Goal: Transaction & Acquisition: Purchase product/service

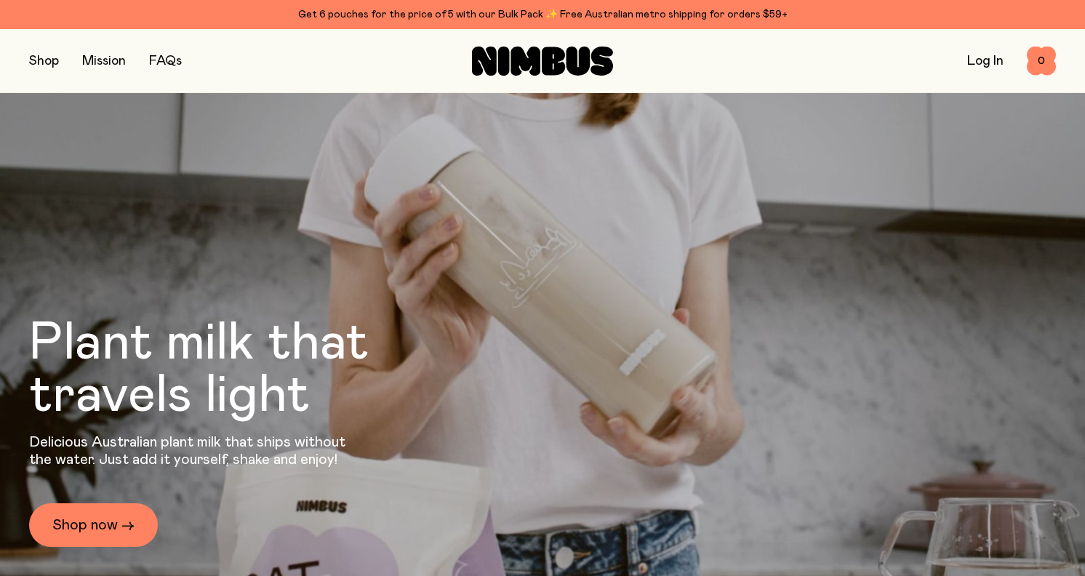
click at [967, 55] on link "Log In" at bounding box center [985, 61] width 36 height 13
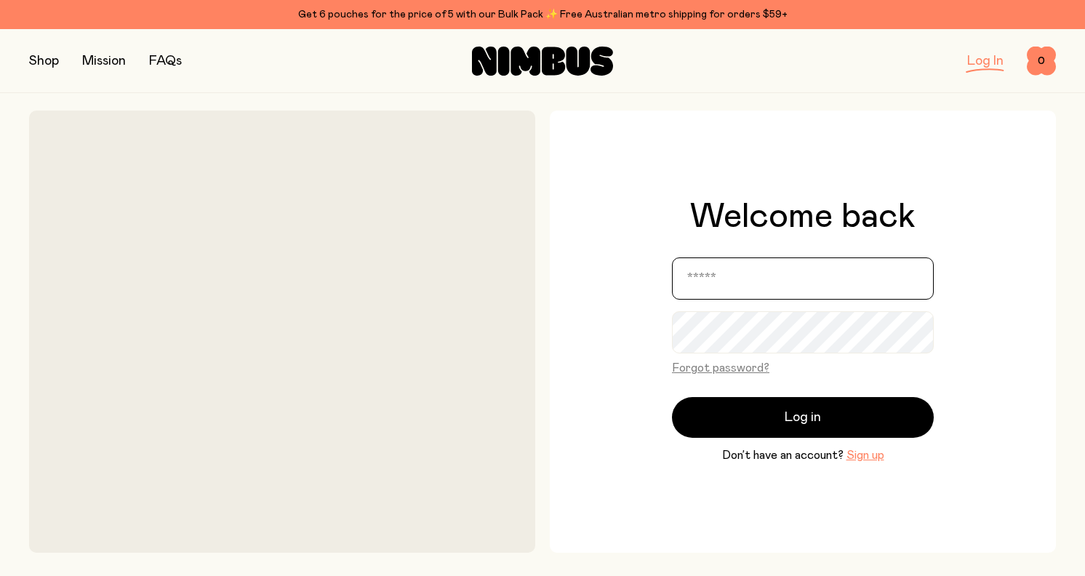
type input "**********"
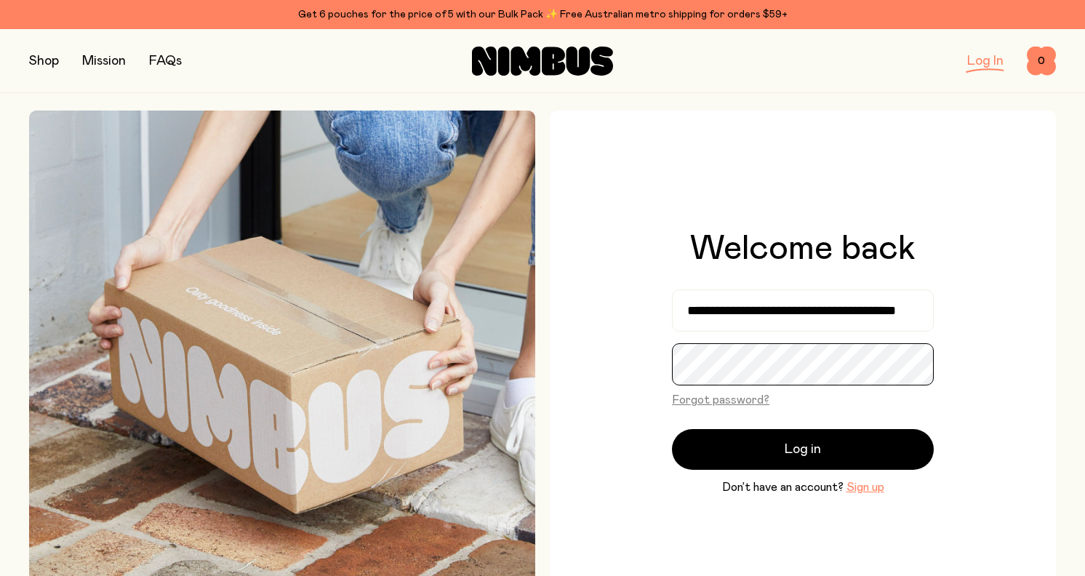
click at [803, 449] on button "Log in" at bounding box center [803, 449] width 262 height 41
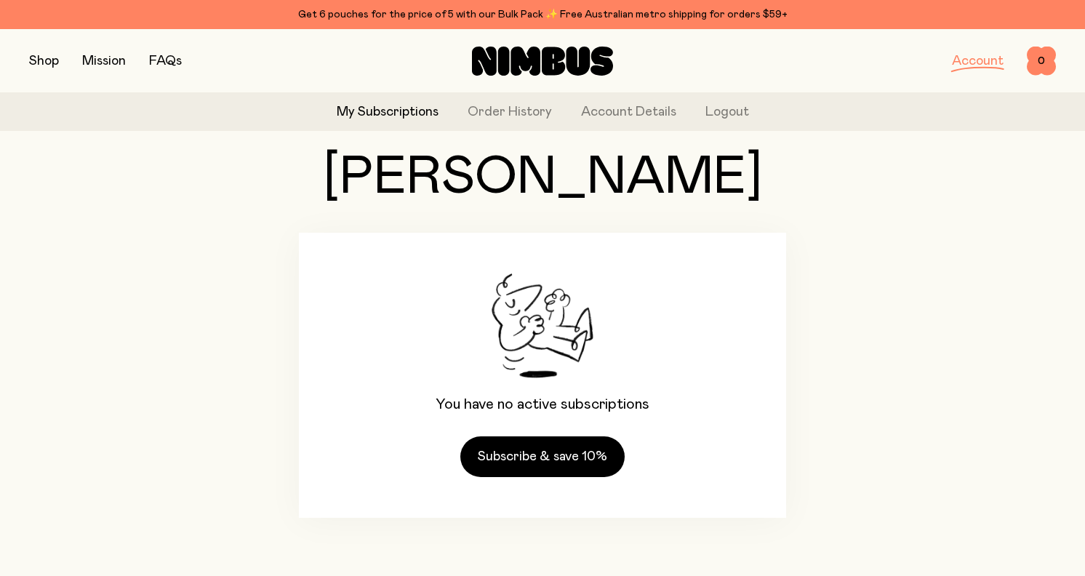
scroll to position [49, 0]
click at [34, 57] on button "button" at bounding box center [44, 61] width 30 height 20
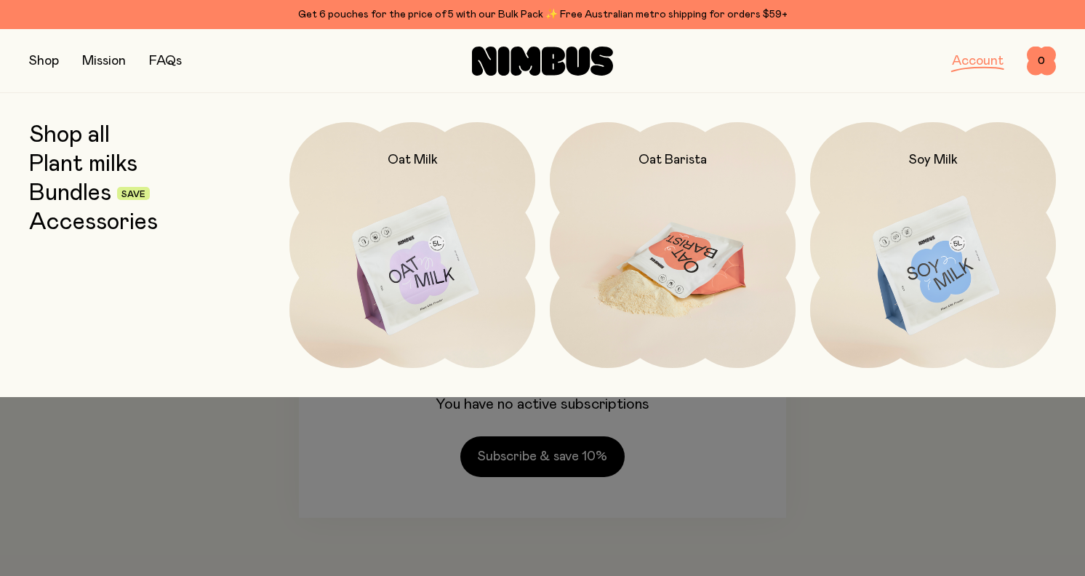
click at [655, 244] on img at bounding box center [673, 266] width 246 height 289
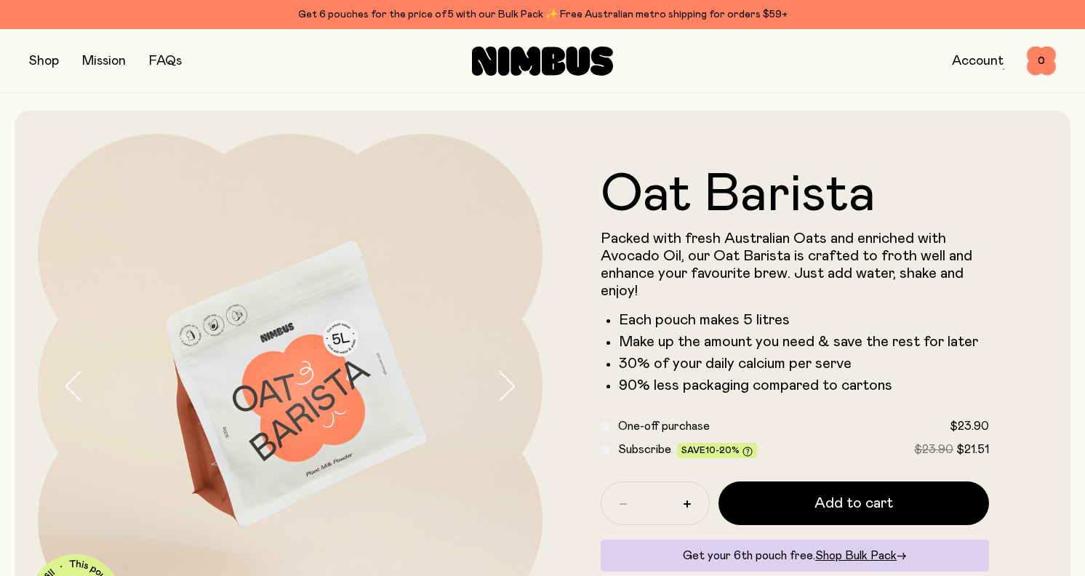
click at [44, 60] on button "button" at bounding box center [44, 61] width 30 height 20
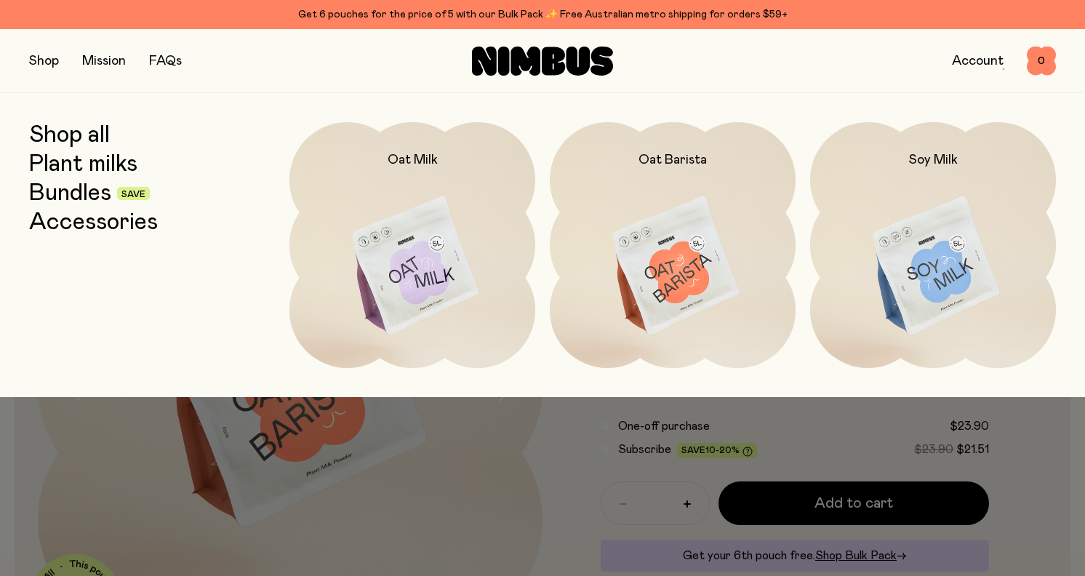
click at [83, 137] on link "Shop all" at bounding box center [69, 135] width 81 height 26
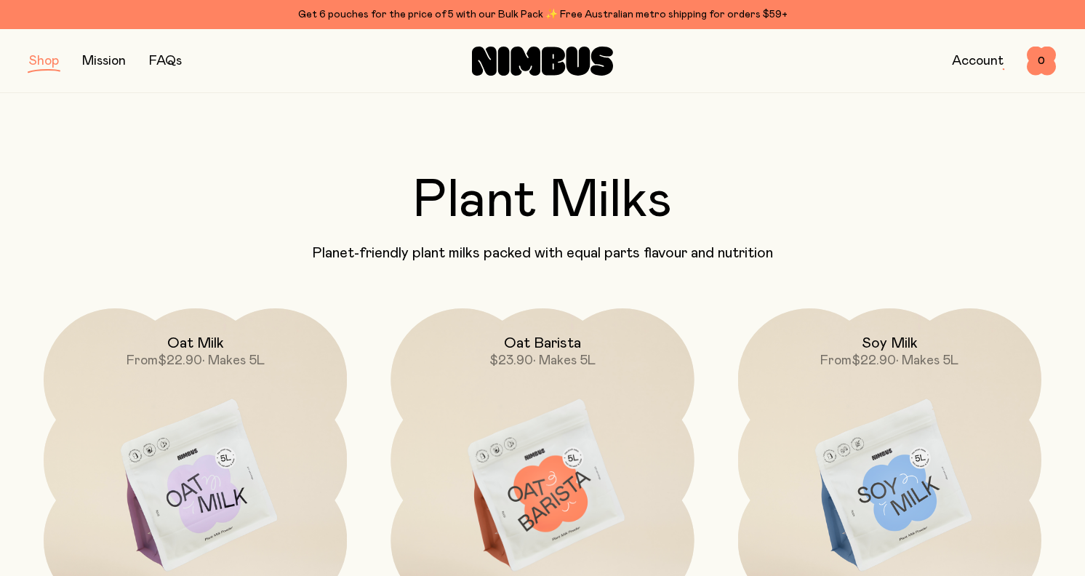
click at [957, 60] on link "Account" at bounding box center [978, 61] width 52 height 13
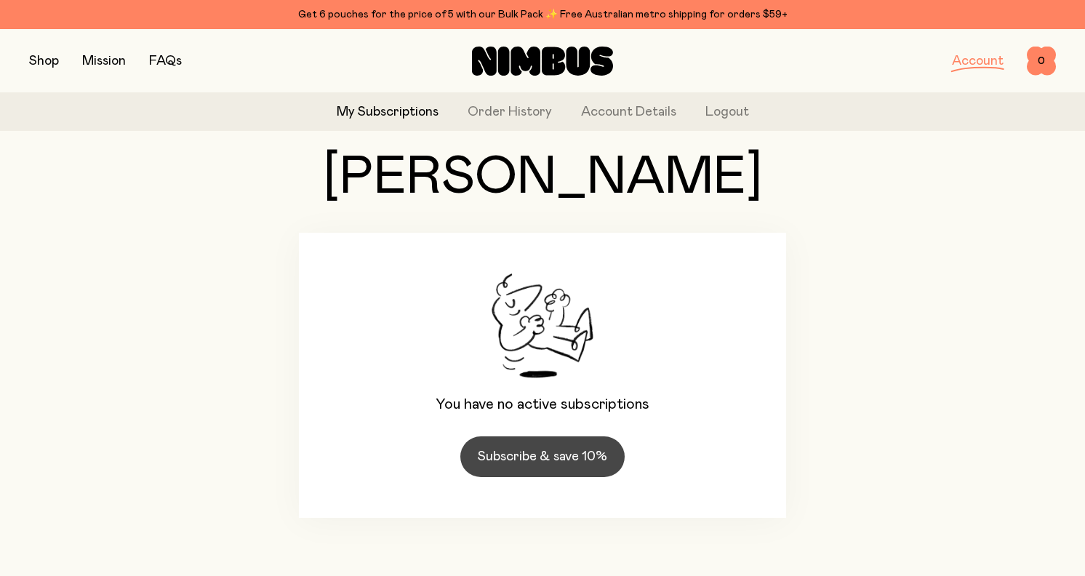
scroll to position [49, 0]
click at [542, 456] on link "Subscribe & save 10%" at bounding box center [542, 456] width 164 height 41
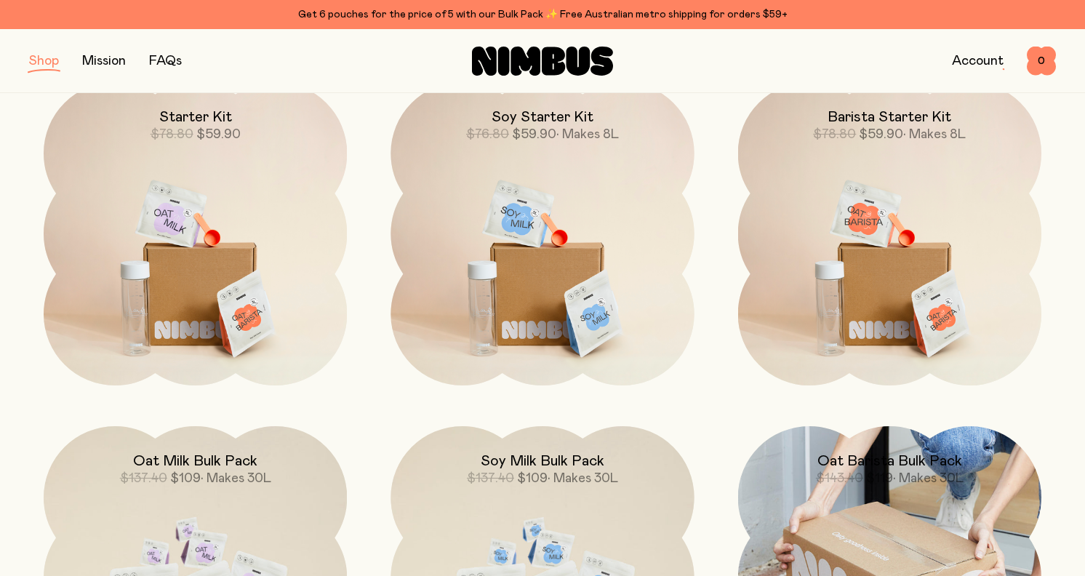
scroll to position [1071, 0]
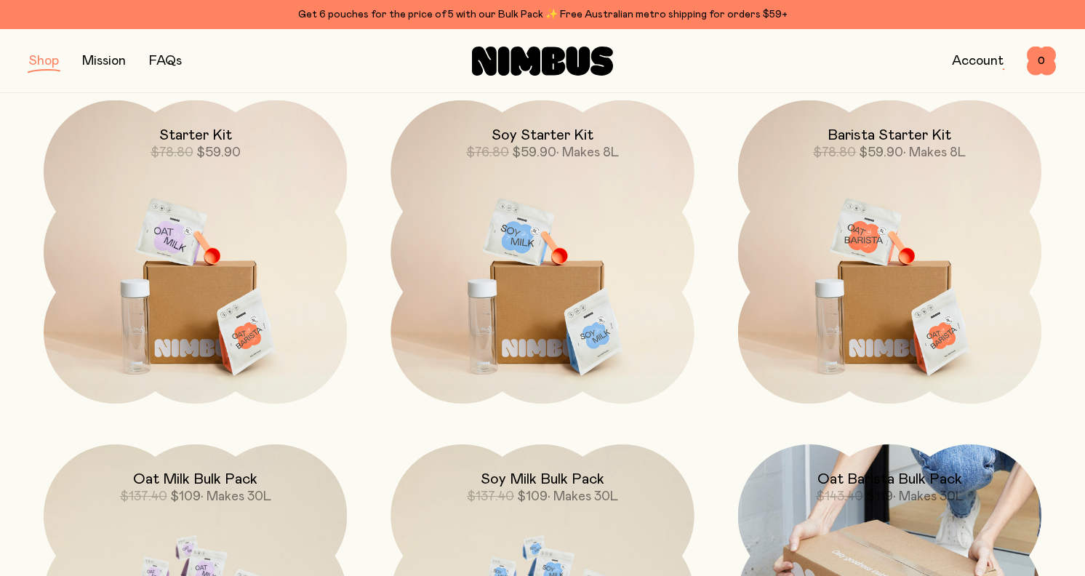
click at [879, 476] on h2 "Oat Barista Bulk Pack" at bounding box center [889, 478] width 145 height 17
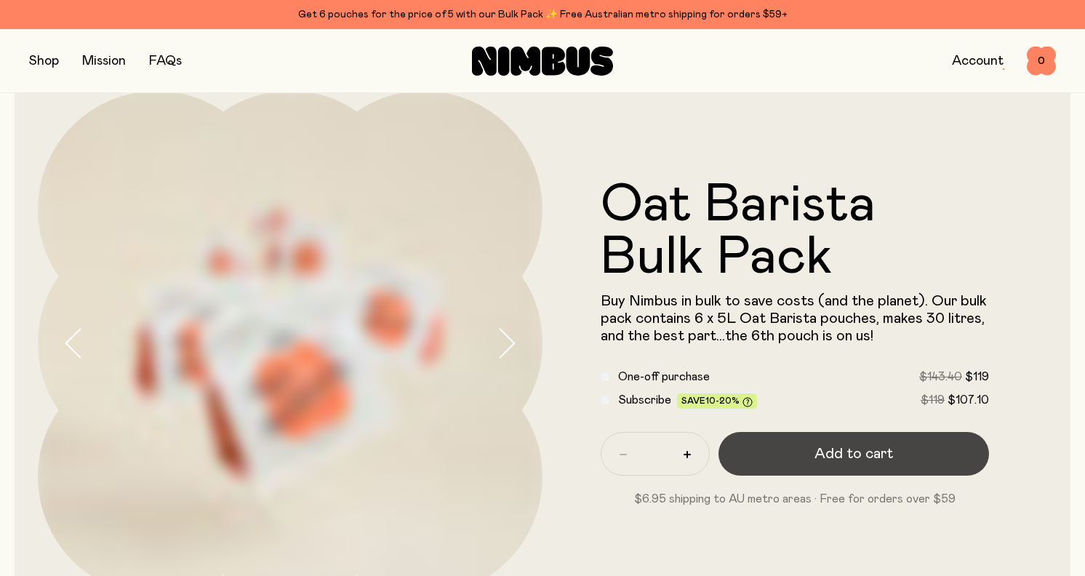
scroll to position [44, 0]
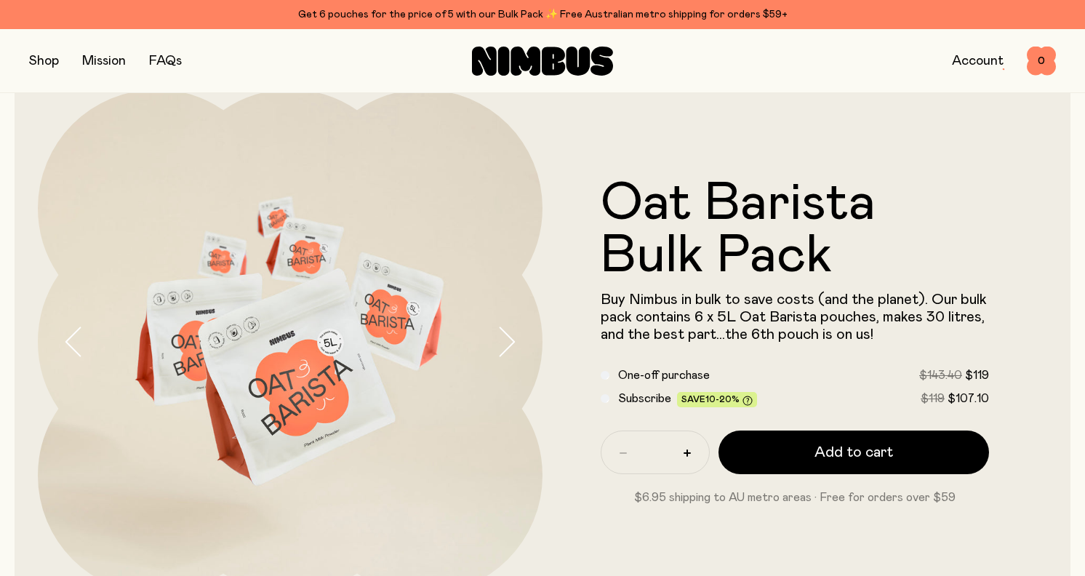
click at [626, 396] on span "Subscribe" at bounding box center [644, 399] width 53 height 12
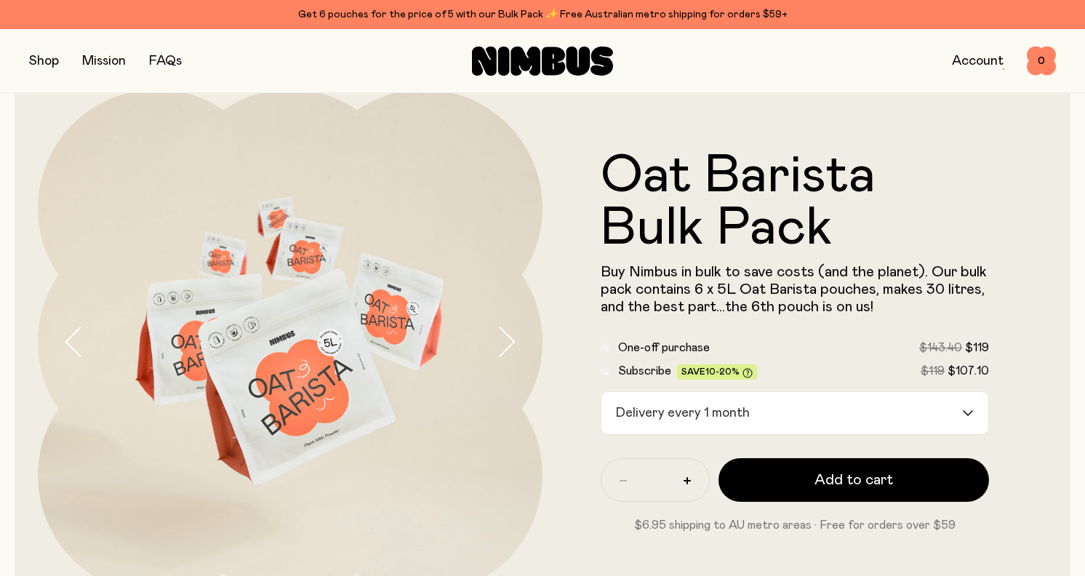
click at [744, 420] on div "Delivery every 1 month" at bounding box center [781, 413] width 361 height 42
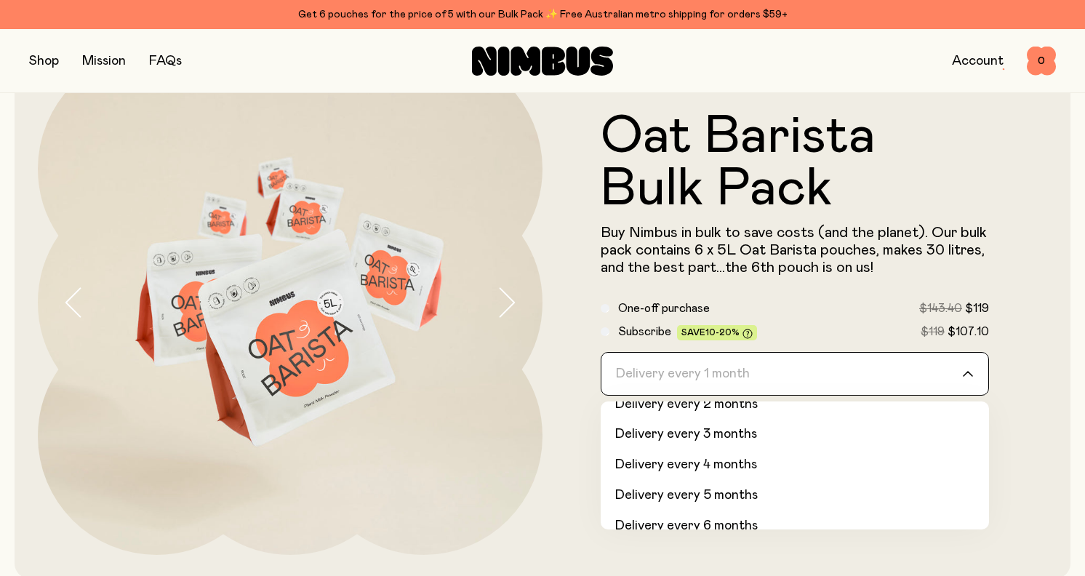
scroll to position [84, 0]
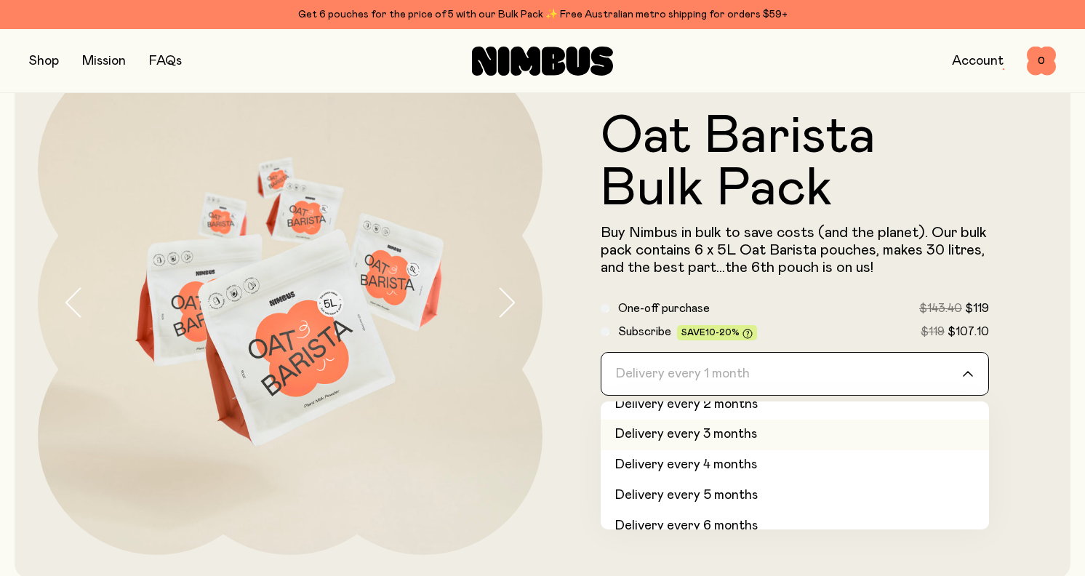
click at [742, 427] on li "Delivery every 3 months" at bounding box center [795, 434] width 388 height 31
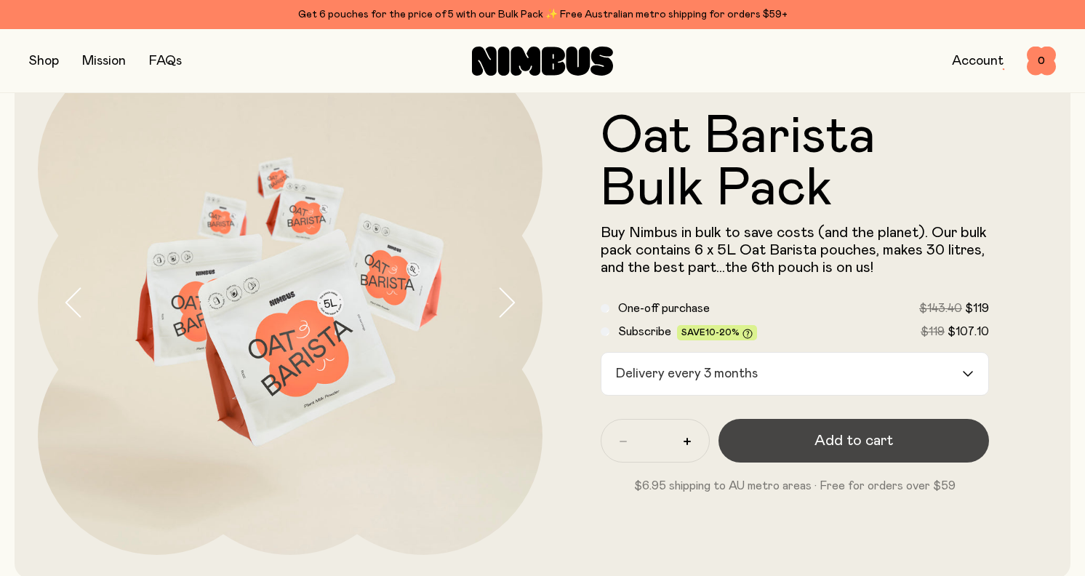
click at [916, 438] on button "Add to cart" at bounding box center [853, 441] width 270 height 44
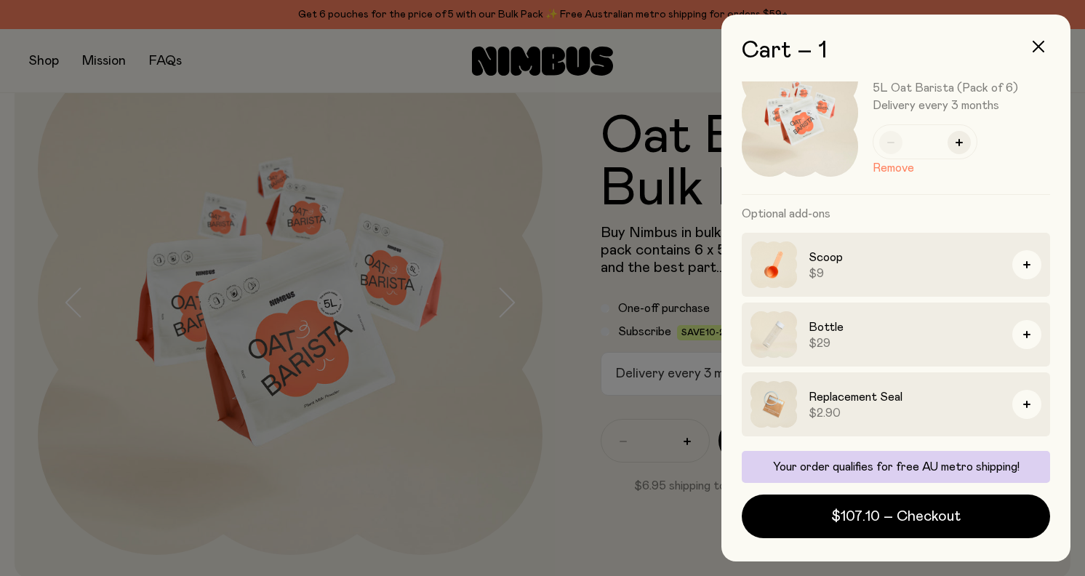
scroll to position [50, 0]
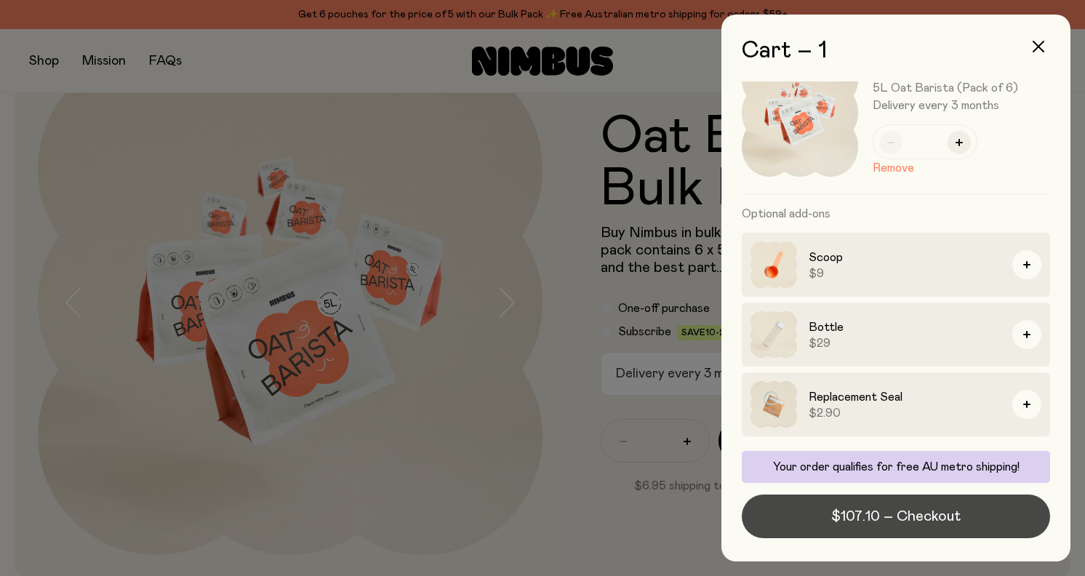
click at [925, 514] on span "$107.10 – Checkout" at bounding box center [895, 516] width 129 height 20
